Goal: Task Accomplishment & Management: Manage account settings

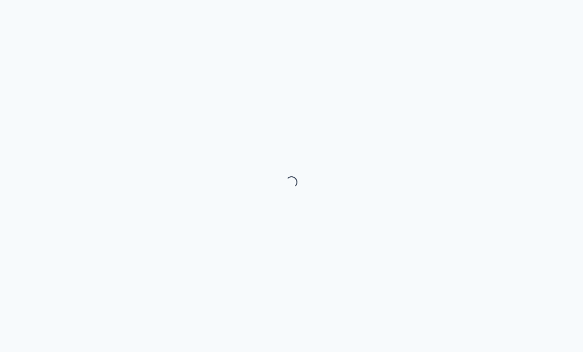
click at [4, 251] on div "Loading..." at bounding box center [291, 176] width 583 height 352
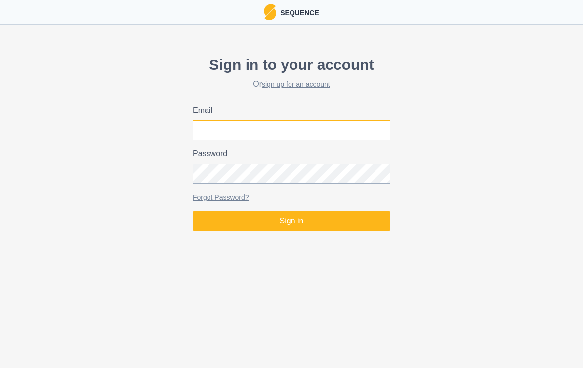
click at [358, 134] on input "Email" at bounding box center [292, 131] width 198 height 20
type input "[EMAIL_ADDRESS][DOMAIN_NAME]"
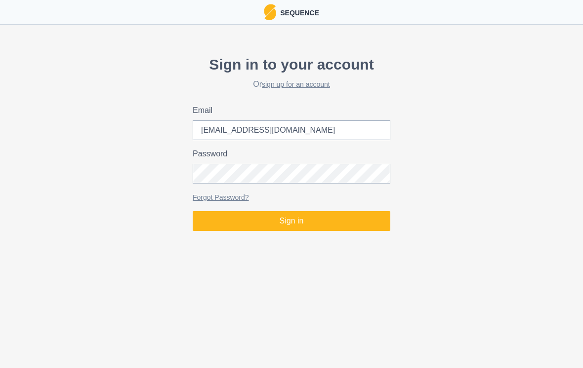
click at [291, 221] on button "Sign in" at bounding box center [292, 221] width 198 height 20
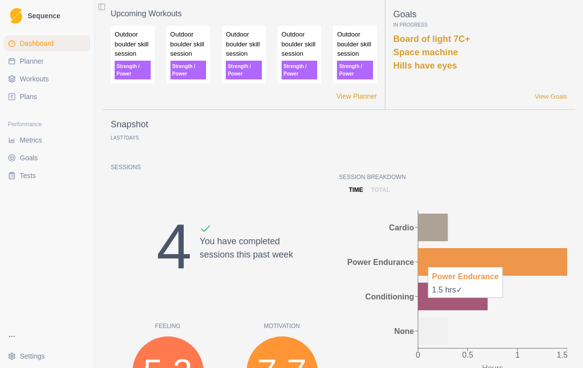
click at [19, 61] on link "Planner" at bounding box center [47, 61] width 86 height 16
select select "month"
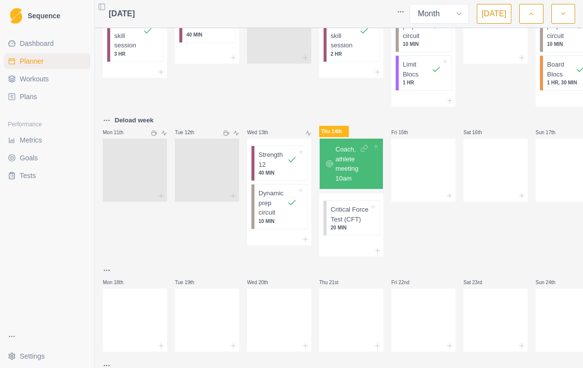
scroll to position [243, 0]
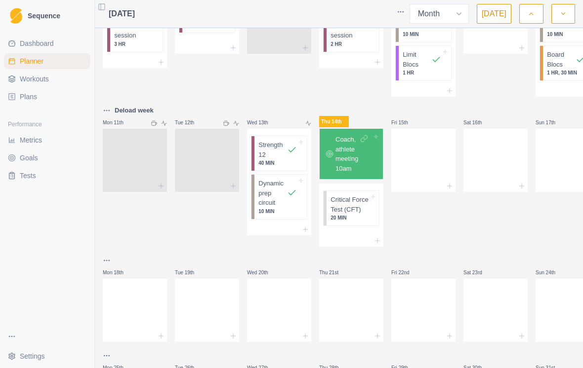
click at [363, 208] on p "Critical Force Test (CFT)" at bounding box center [349, 204] width 39 height 19
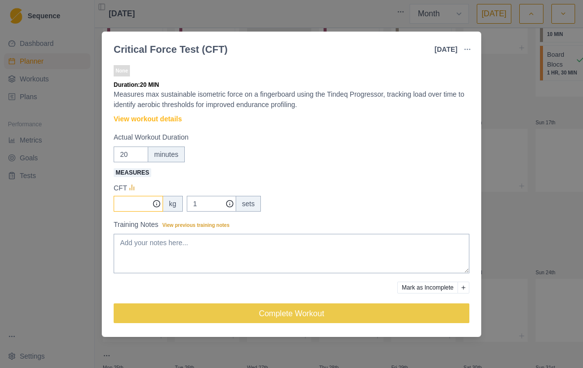
click at [121, 207] on input "Measures" at bounding box center [138, 204] width 49 height 16
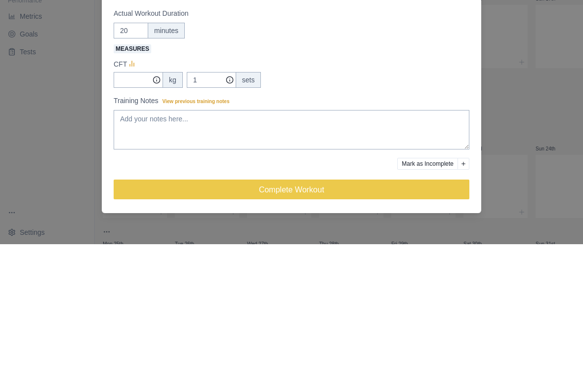
click at [524, 96] on div "Critical Force Test (CFT) [DATE] Link To Goal View Workout Metrics Edit Origina…" at bounding box center [291, 184] width 583 height 368
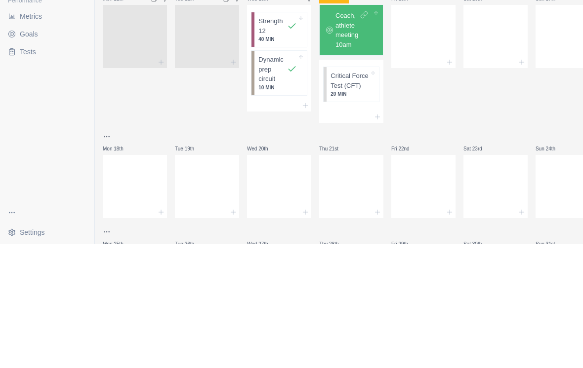
scroll to position [15, 0]
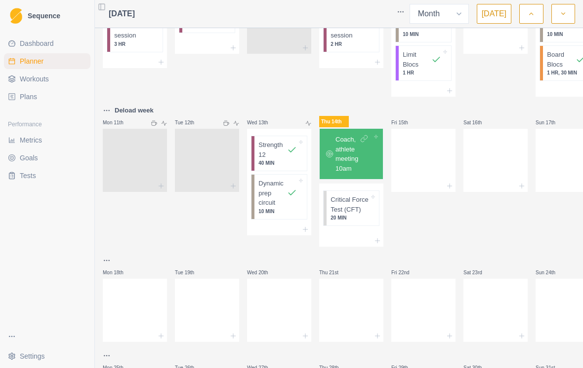
click at [360, 195] on p "Critical Force Test (CFT)" at bounding box center [349, 204] width 39 height 19
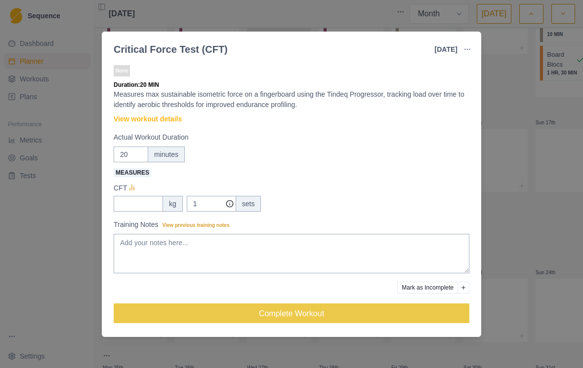
click at [126, 116] on link "View workout details" at bounding box center [148, 119] width 68 height 10
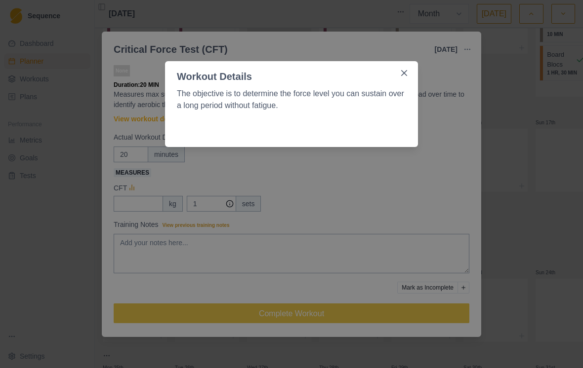
click at [434, 168] on div "Workout Details The objective is to determine the force level you can sustain o…" at bounding box center [291, 184] width 583 height 368
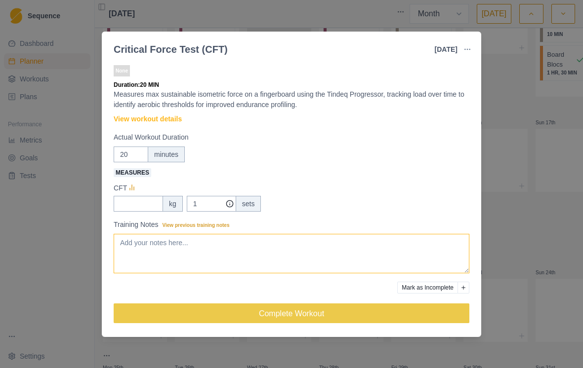
click at [404, 249] on textarea "Training Notes View previous training notes" at bounding box center [292, 254] width 356 height 40
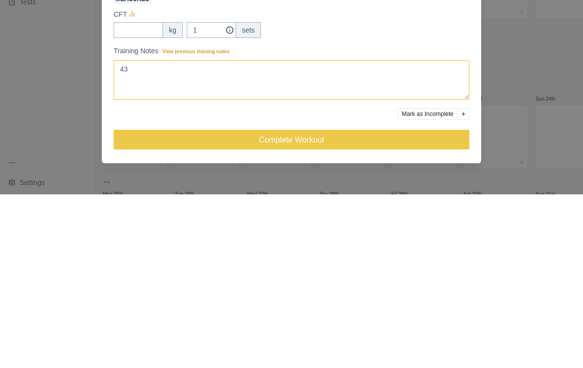
type textarea "4"
click at [131, 234] on textarea "34 kg drop of from" at bounding box center [292, 254] width 356 height 40
click at [139, 234] on textarea "34 kg drop of from" at bounding box center [292, 254] width 356 height 40
click at [193, 234] on textarea "34 kg big drop of from" at bounding box center [292, 254] width 356 height 40
click at [167, 234] on textarea "34 kg big drop of from" at bounding box center [292, 254] width 356 height 40
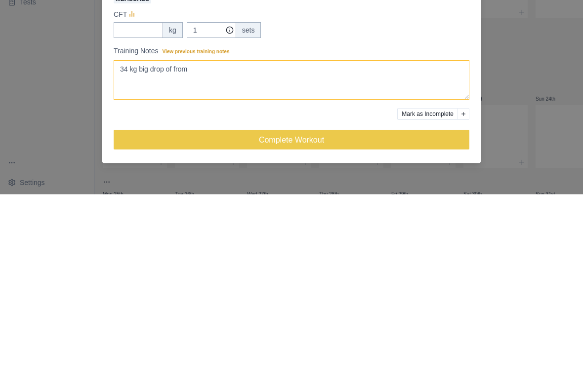
click at [173, 234] on textarea "34 kg big drop of from" at bounding box center [292, 254] width 356 height 40
click at [179, 234] on textarea "34 kg big drop of from" at bounding box center [292, 254] width 356 height 40
click at [178, 234] on textarea "34 kg big drop of from" at bounding box center [292, 254] width 356 height 40
click at [207, 234] on textarea "34 kg big drop off from" at bounding box center [292, 254] width 356 height 40
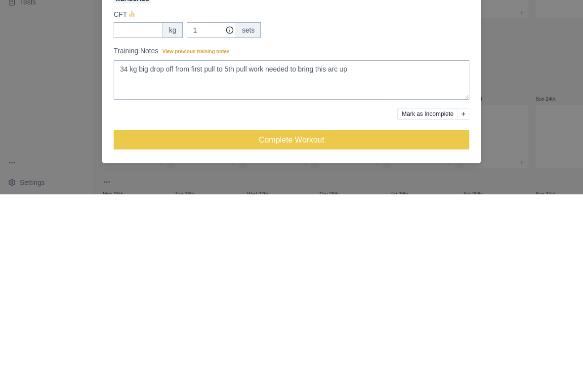
click at [298, 220] on label "Training Notes View previous training notes" at bounding box center [289, 225] width 350 height 10
click at [298, 234] on textarea "34 kg big drop off from first pull to 5th pull work needed to bring this arc up" at bounding box center [292, 254] width 356 height 40
click at [304, 234] on textarea "34 kg big drop off from first pull to 5th pull work needed to bring this arc up" at bounding box center [292, 254] width 356 height 40
click at [424, 234] on textarea "34 kg big drop off from first pull to 5th pull work needed to bring this arc up" at bounding box center [292, 254] width 356 height 40
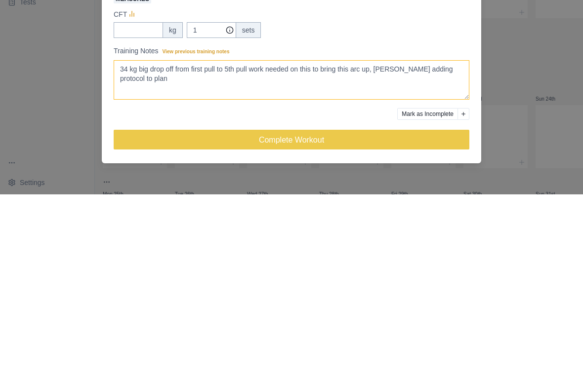
type textarea "34 kg big drop off from first pull to 5th pull work needed on this to bring thi…"
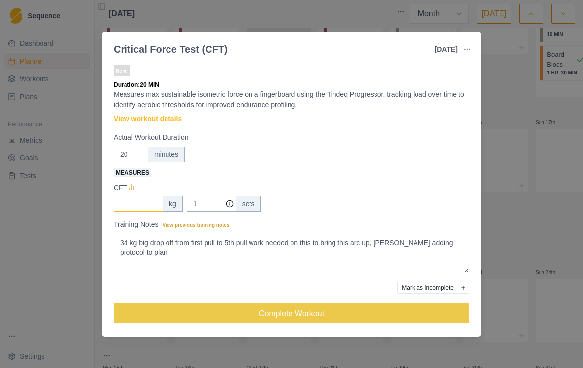
click at [121, 202] on input "Measures" at bounding box center [138, 204] width 49 height 16
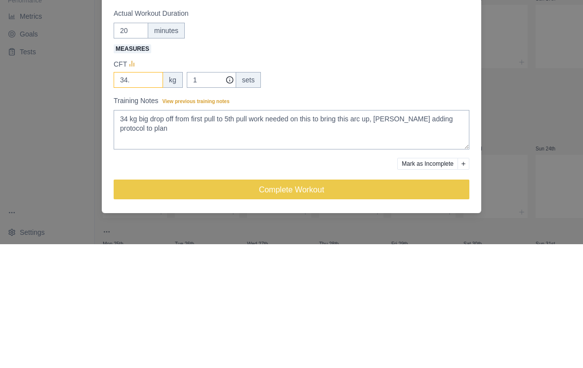
type input "34.4"
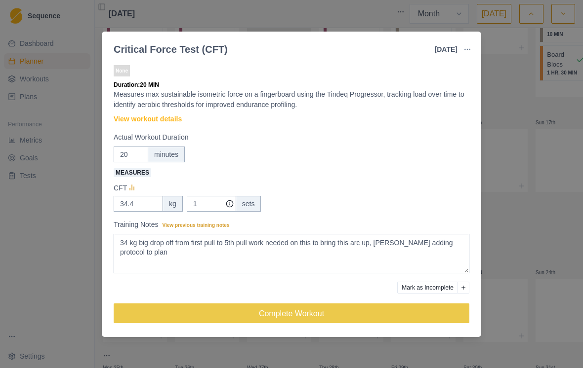
click at [455, 289] on button "Mark as Incomplete" at bounding box center [427, 288] width 61 height 12
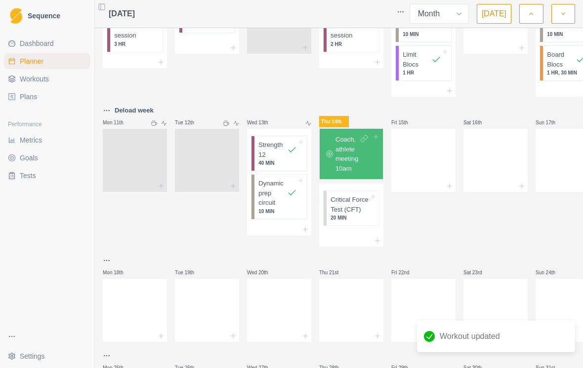
click at [361, 200] on p "Critical Force Test (CFT)" at bounding box center [349, 204] width 39 height 19
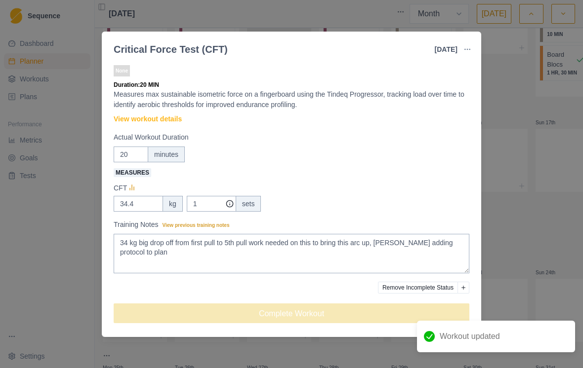
click at [525, 204] on div "Critical Force Test (CFT) [DATE] Link To Goal View Workout Metrics Edit Origina…" at bounding box center [291, 184] width 583 height 368
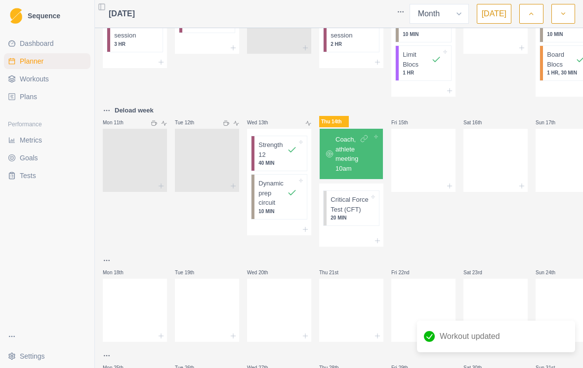
click at [59, 207] on div "Dashboard Planner Workouts Plans Performance Metrics Goals Tests" at bounding box center [47, 178] width 94 height 293
click at [381, 237] on icon at bounding box center [377, 241] width 8 height 8
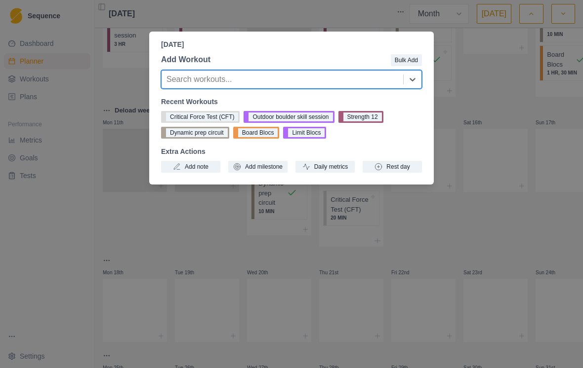
click at [346, 168] on button "Daily metrics" at bounding box center [324, 167] width 59 height 12
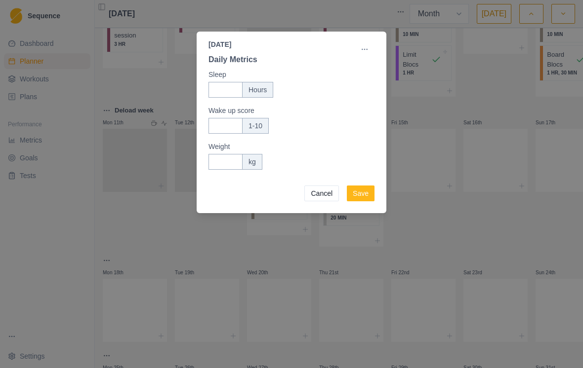
click at [214, 84] on input "Sleep" at bounding box center [225, 90] width 34 height 16
type input "6"
click at [211, 120] on input "Wake up score" at bounding box center [225, 126] width 34 height 16
type input "5"
type input "4"
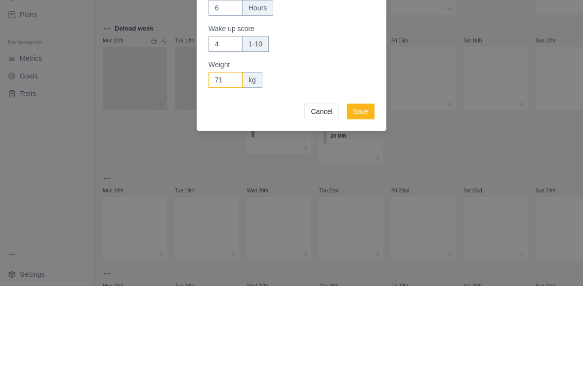
type input "71"
click at [364, 186] on button "Save" at bounding box center [361, 194] width 28 height 16
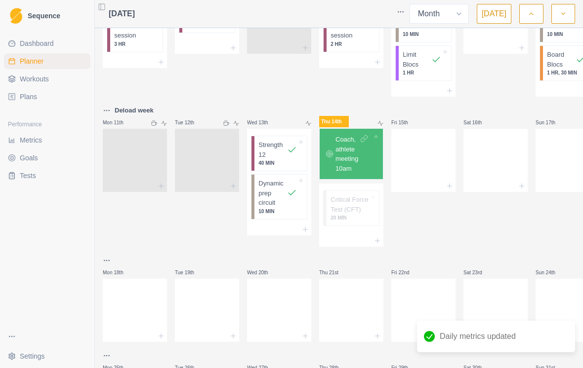
click at [188, 137] on div at bounding box center [207, 158] width 64 height 43
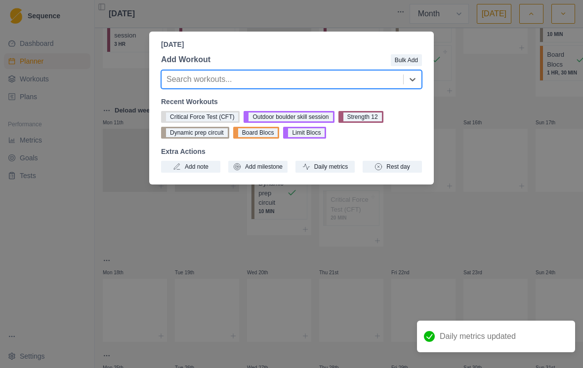
click at [343, 166] on button "Daily metrics" at bounding box center [324, 167] width 59 height 12
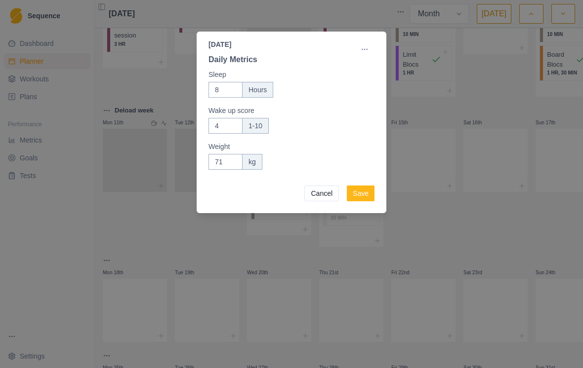
click at [468, 190] on div "[DATE] Daily Metrics Edit Sleep 8 Hours Wake up score 4 1-10 Weight 71 kg Cance…" at bounding box center [291, 184] width 583 height 368
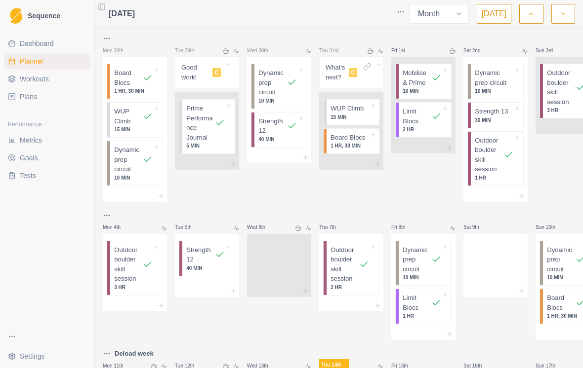
scroll to position [0, 0]
click at [534, 9] on icon "button" at bounding box center [530, 14] width 7 height 10
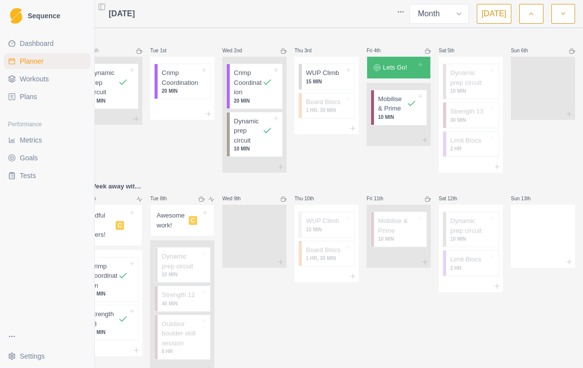
scroll to position [15, 0]
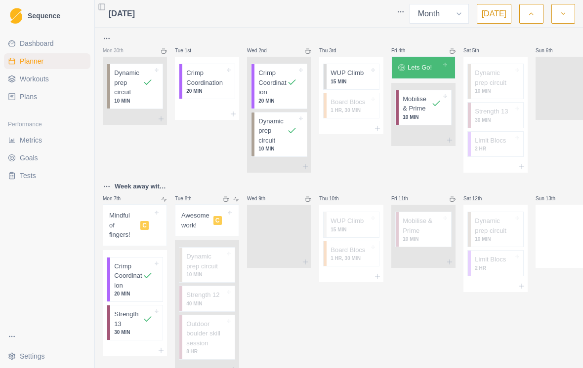
click at [530, 19] on button "button" at bounding box center [531, 14] width 24 height 20
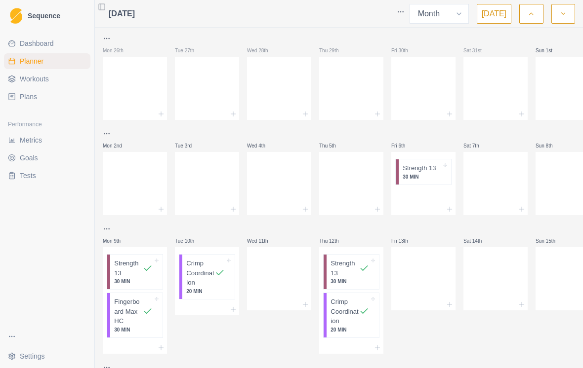
click at [530, 12] on icon "button" at bounding box center [530, 14] width 7 height 10
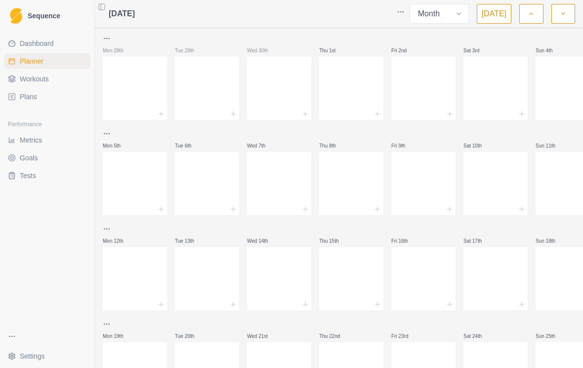
click at [527, 21] on button "button" at bounding box center [531, 14] width 24 height 20
click at [529, 17] on icon "button" at bounding box center [530, 14] width 7 height 10
click at [527, 17] on icon "button" at bounding box center [530, 14] width 7 height 10
click at [525, 23] on button "button" at bounding box center [531, 14] width 24 height 20
click at [524, 21] on button "button" at bounding box center [531, 14] width 24 height 20
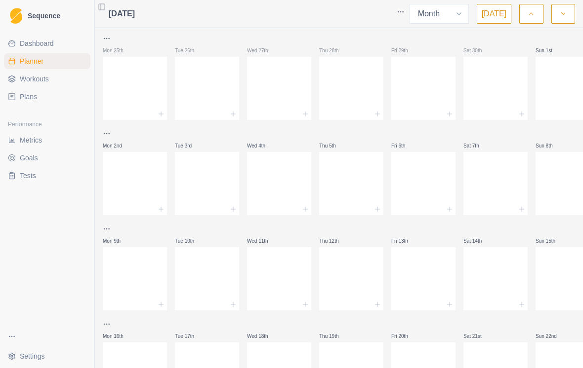
click at [558, 20] on button "button" at bounding box center [563, 14] width 24 height 20
click at [559, 20] on button "button" at bounding box center [563, 14] width 24 height 20
click at [562, 16] on icon "button" at bounding box center [563, 14] width 7 height 10
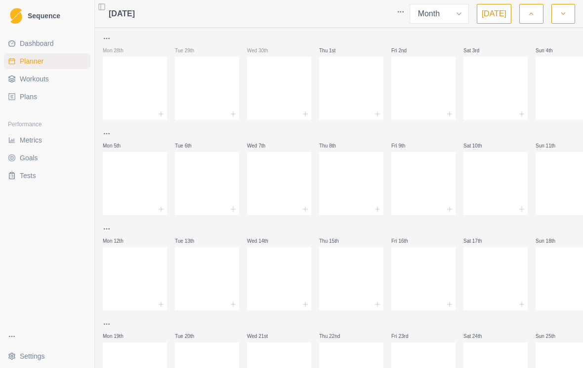
click at [558, 16] on button "button" at bounding box center [563, 14] width 24 height 20
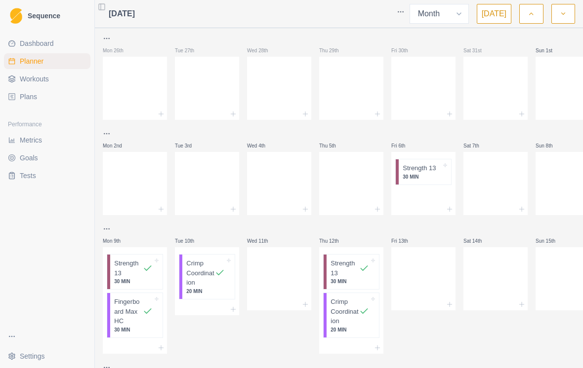
click at [558, 16] on button "button" at bounding box center [563, 14] width 24 height 20
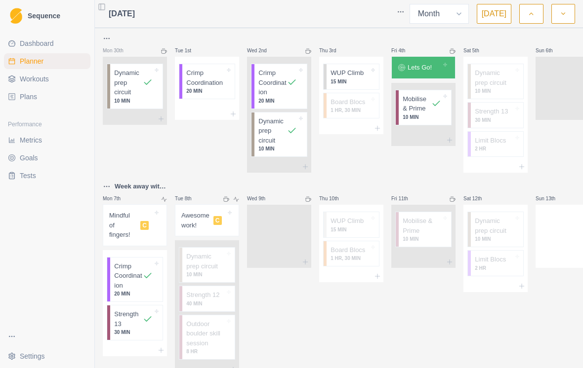
click at [557, 16] on button "button" at bounding box center [563, 14] width 24 height 20
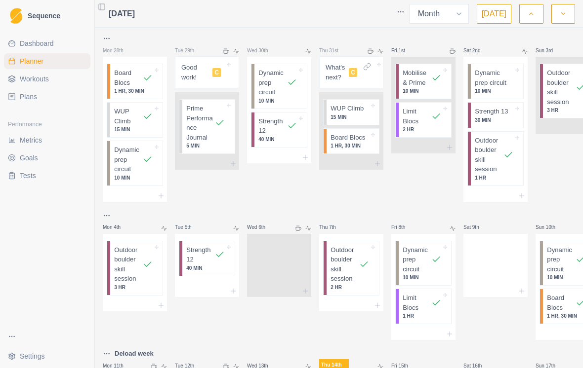
click at [557, 16] on button "button" at bounding box center [563, 14] width 24 height 20
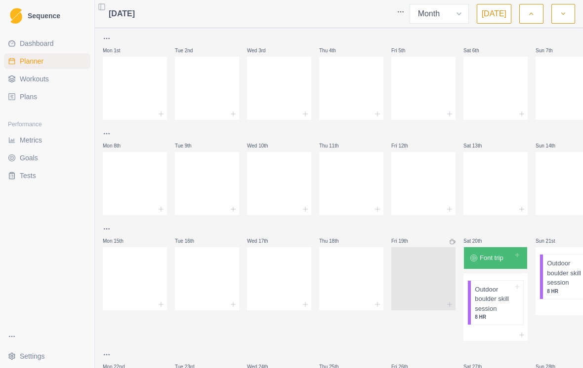
click at [556, 16] on button "button" at bounding box center [563, 14] width 24 height 20
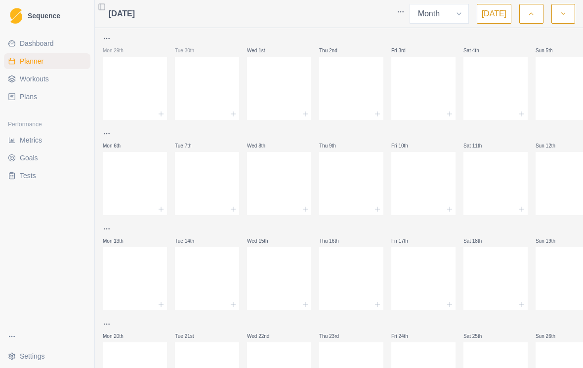
click at [529, 15] on icon "button" at bounding box center [530, 14] width 7 height 10
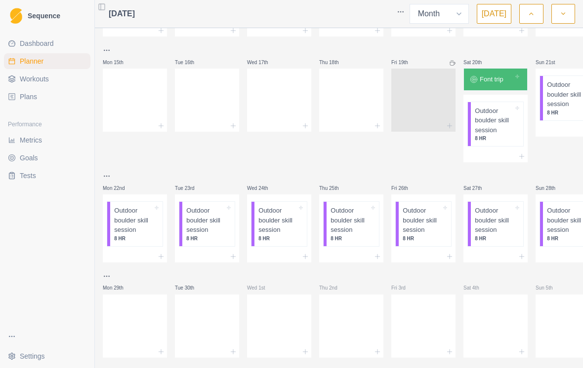
scroll to position [179, 0]
click at [500, 75] on p "Font trip" at bounding box center [492, 80] width 24 height 10
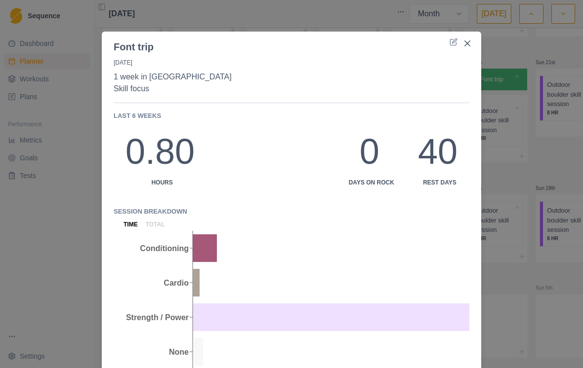
click at [519, 80] on div "Font trip [DATE] 1 week in [GEOGRAPHIC_DATA] Skill focus Last 6 weeks 0.80 Hour…" at bounding box center [291, 184] width 583 height 368
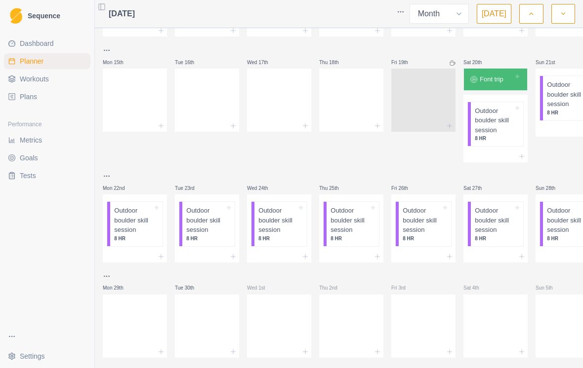
click at [529, 18] on icon "button" at bounding box center [530, 14] width 7 height 10
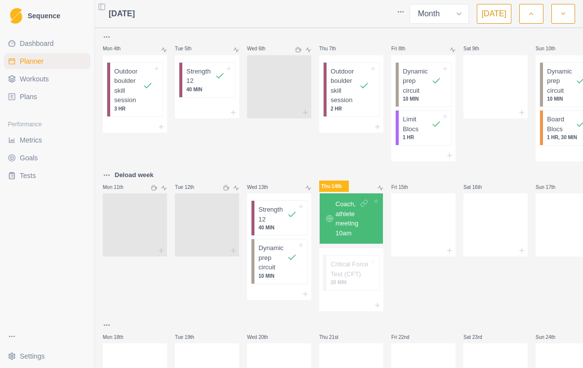
click at [350, 200] on p "Coach, athlete meeting 10am" at bounding box center [346, 219] width 23 height 39
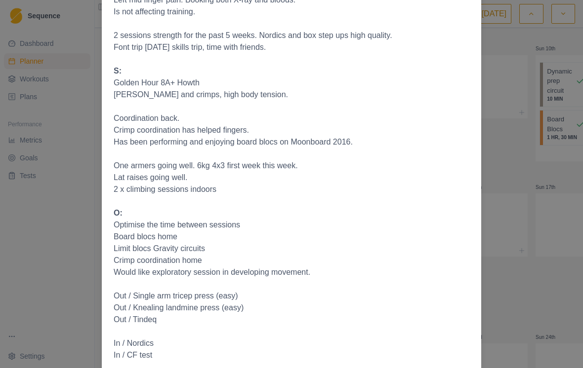
scroll to position [64, 0]
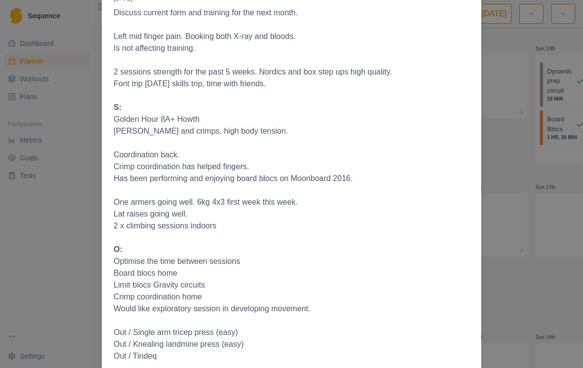
click at [525, 130] on div "Coach, athlete meeting 10am [DATE] Discuss current form and training for the ne…" at bounding box center [291, 184] width 583 height 368
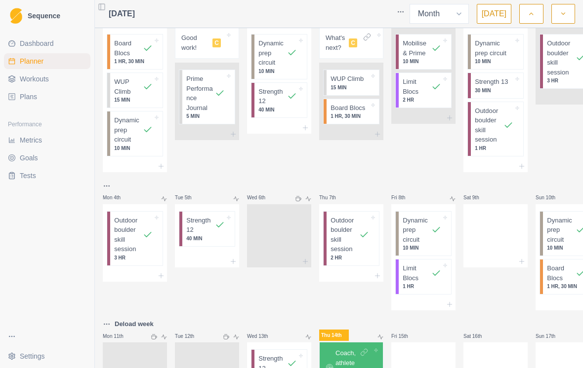
scroll to position [46, 0]
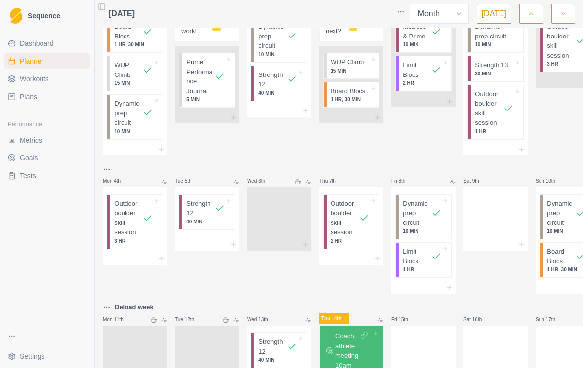
click at [557, 67] on div "Outdoor boulder skill session 3 HR" at bounding box center [569, 45] width 52 height 54
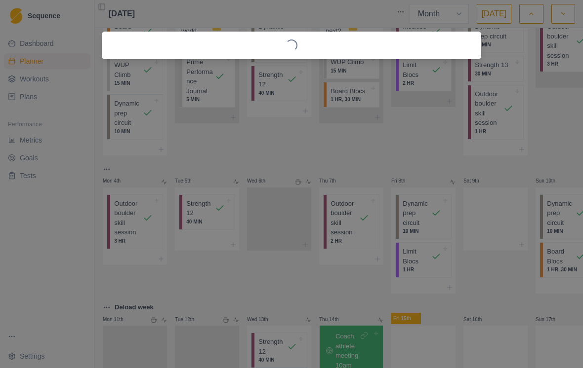
click at [554, 111] on div "Loading..." at bounding box center [291, 184] width 583 height 368
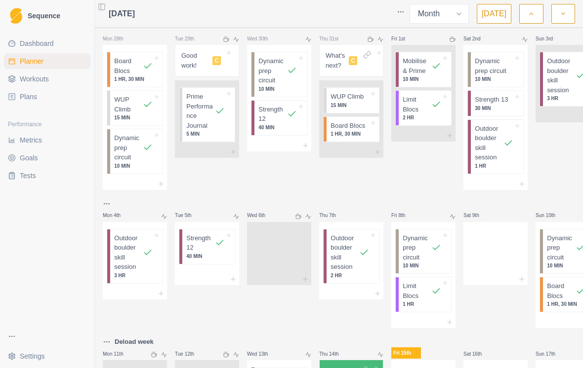
scroll to position [1, 0]
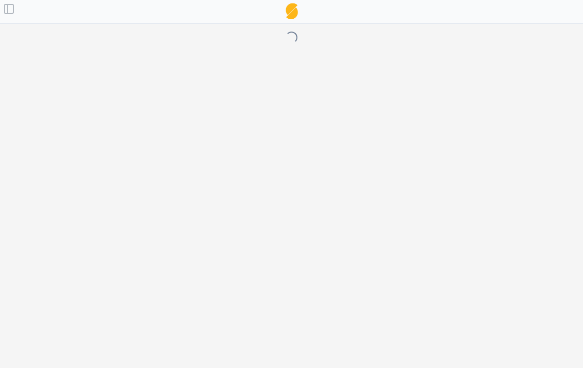
select select "month"
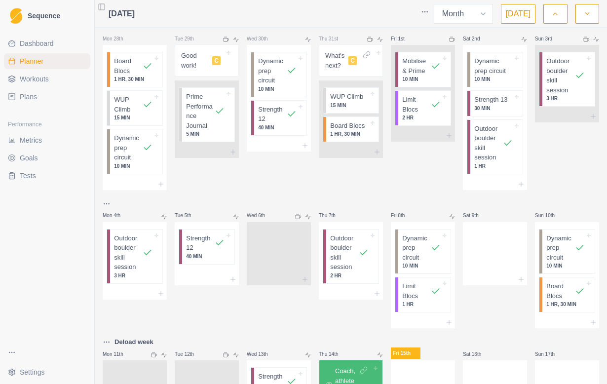
scroll to position [0, 0]
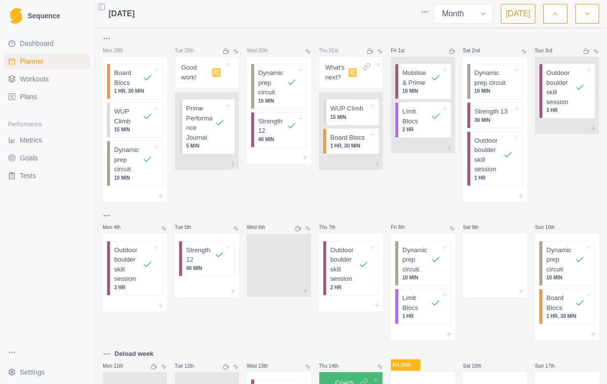
click at [23, 44] on span "Dashboard" at bounding box center [37, 44] width 34 height 10
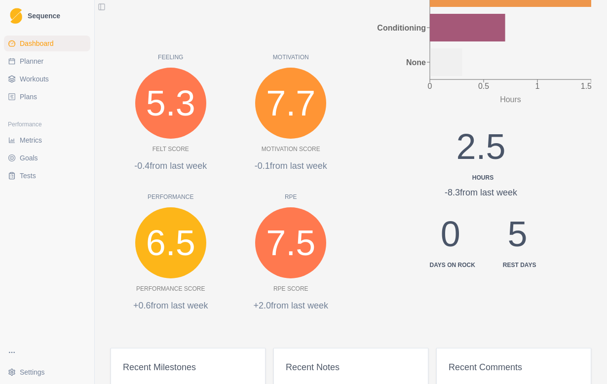
scroll to position [275, 0]
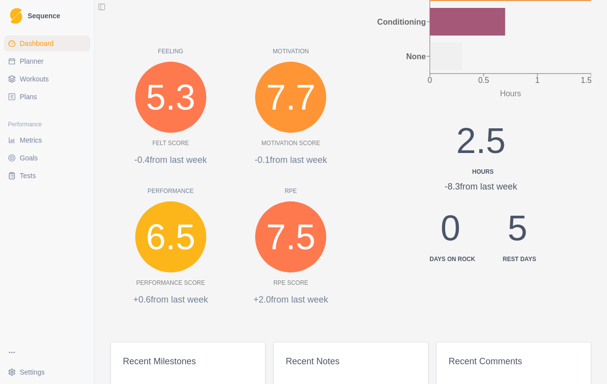
click at [19, 77] on link "Workouts" at bounding box center [47, 79] width 86 height 16
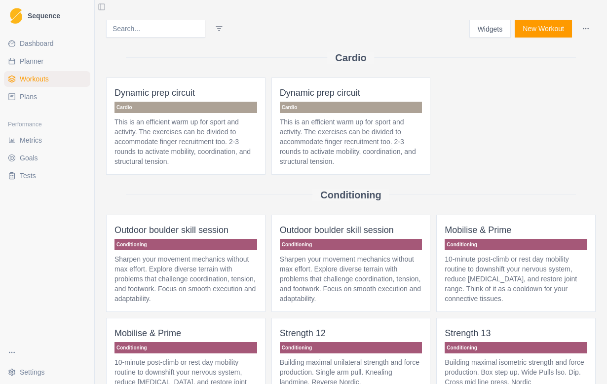
click at [500, 27] on button "Widgets" at bounding box center [491, 29] width 42 height 18
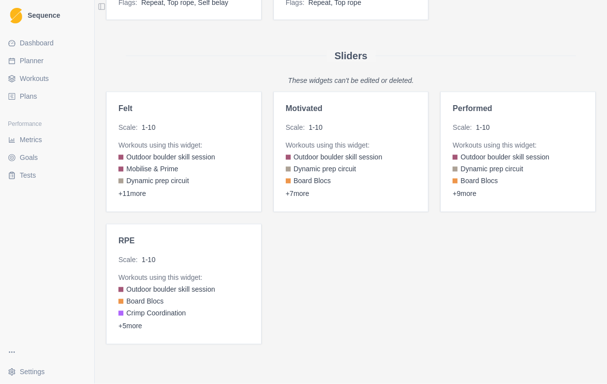
scroll to position [5, 0]
click at [526, 179] on link "Board Blocs" at bounding box center [518, 181] width 131 height 10
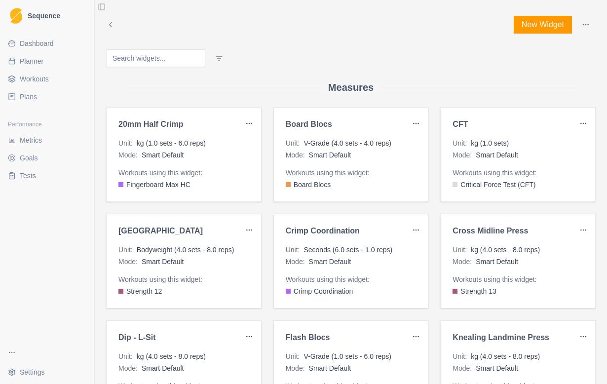
click at [114, 28] on icon at bounding box center [110, 24] width 9 height 9
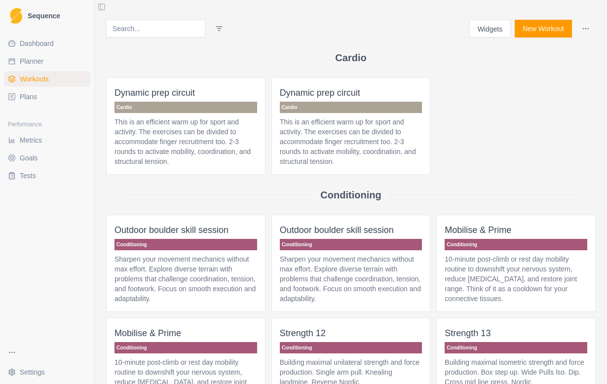
click at [21, 98] on span "Plans" at bounding box center [28, 97] width 17 height 10
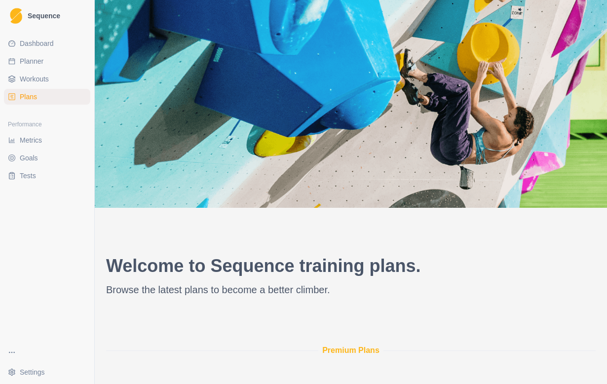
click at [15, 67] on link "Planner" at bounding box center [47, 61] width 86 height 16
select select "month"
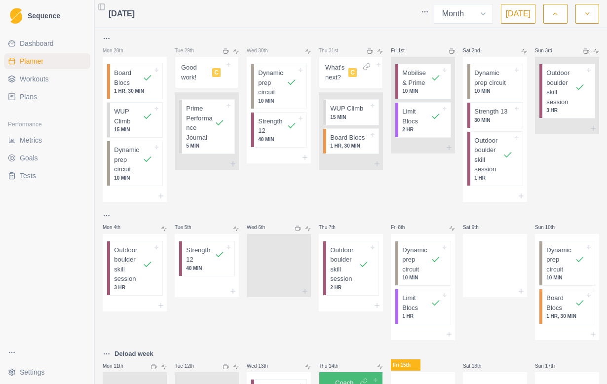
select select "month"
